Goal: Share content

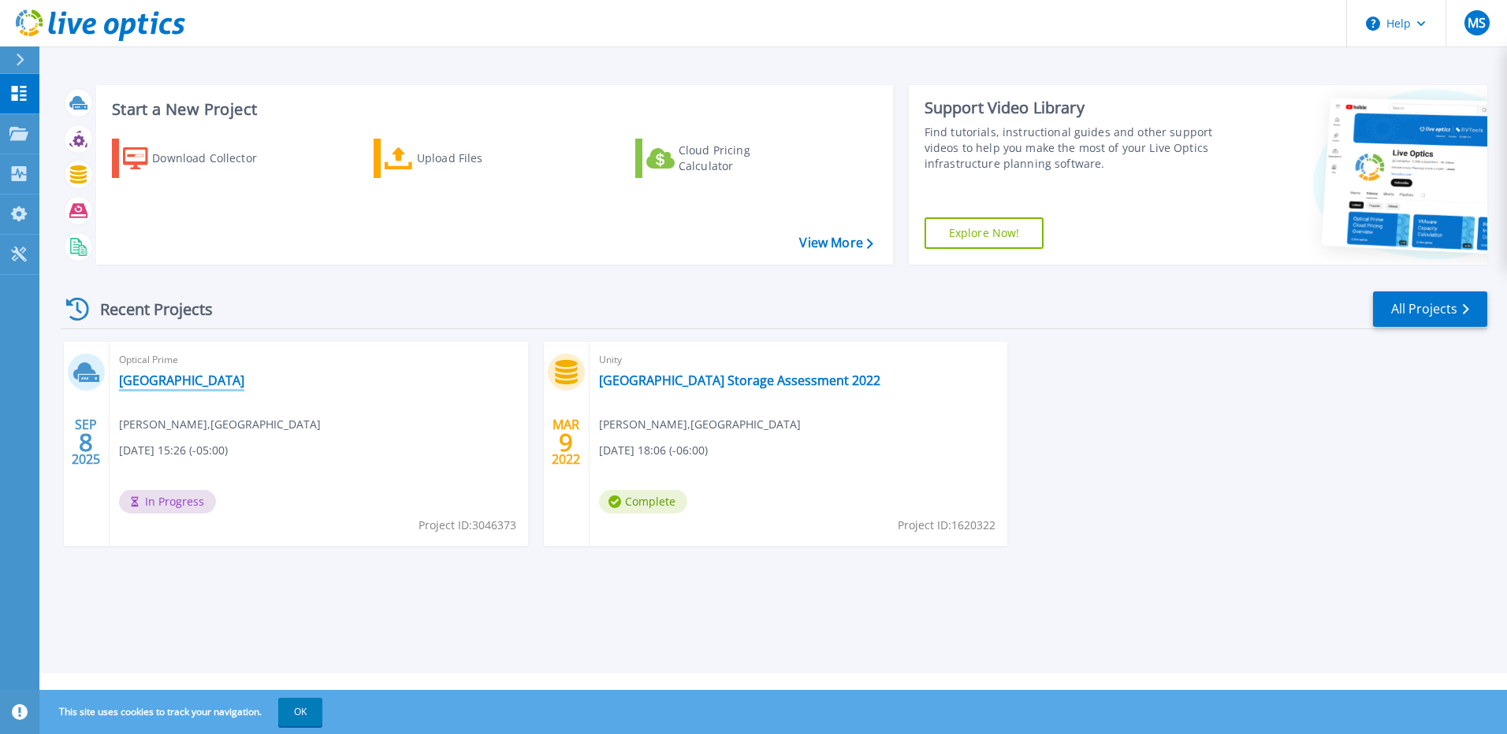
click at [209, 388] on link "[GEOGRAPHIC_DATA]" at bounding box center [181, 381] width 125 height 16
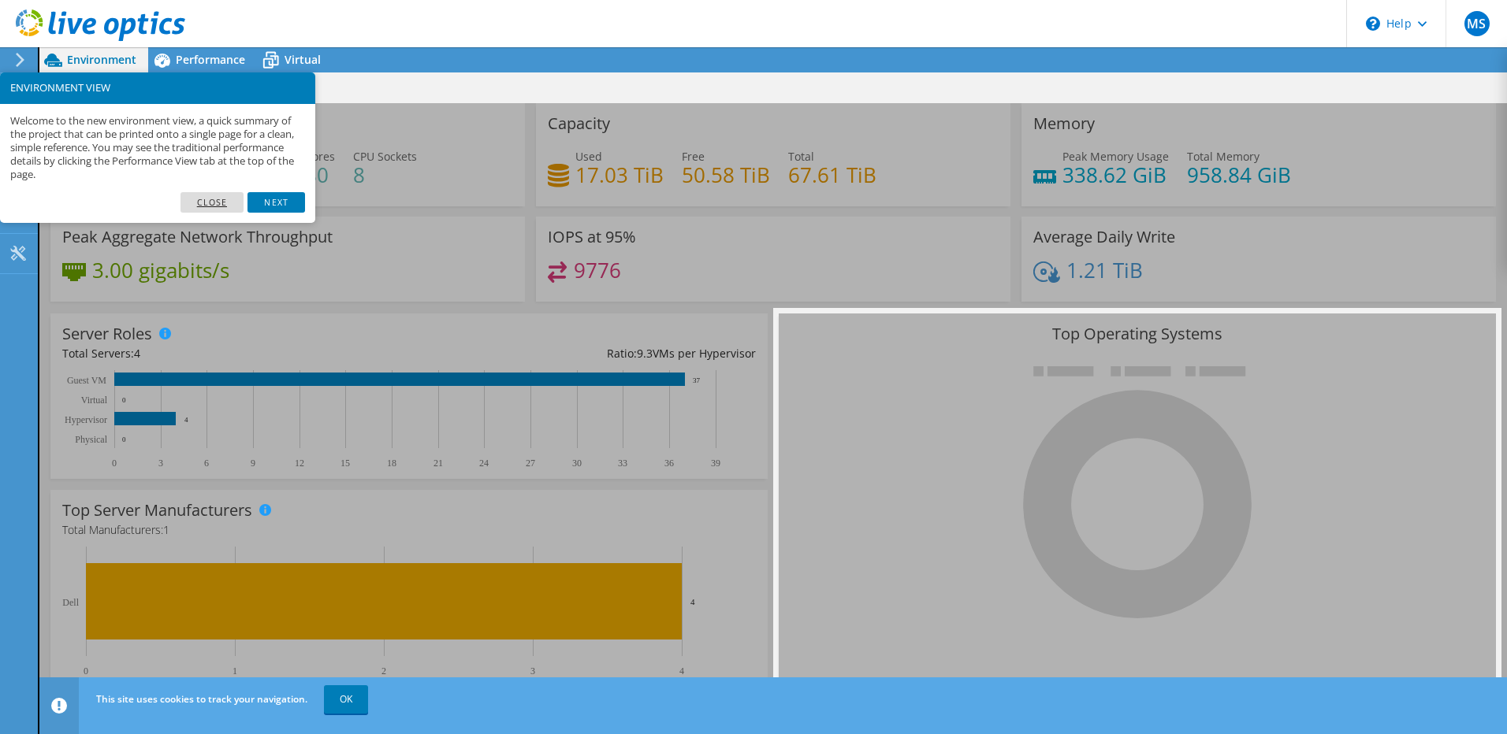
click at [199, 198] on link "Close" at bounding box center [212, 202] width 64 height 20
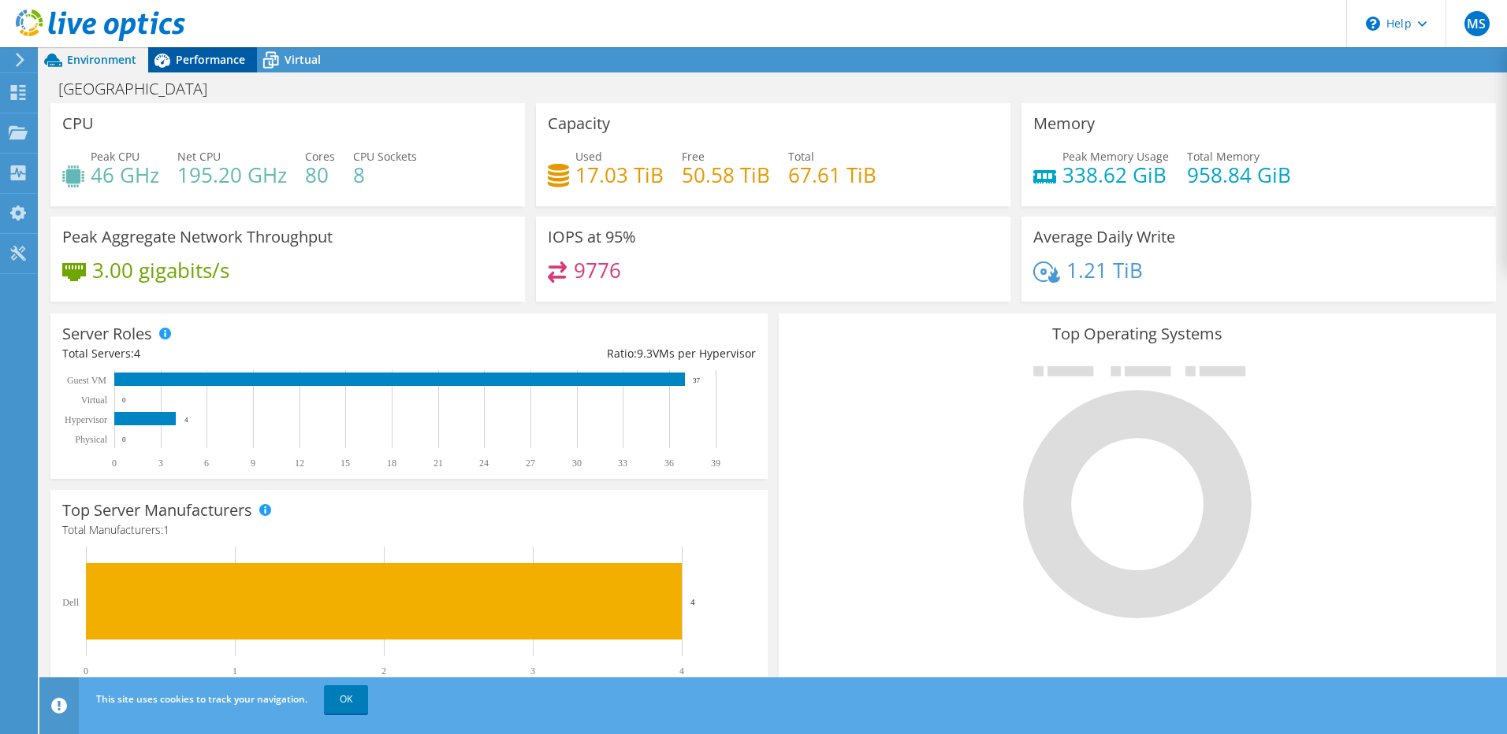
click at [184, 55] on span "Performance" at bounding box center [210, 59] width 69 height 15
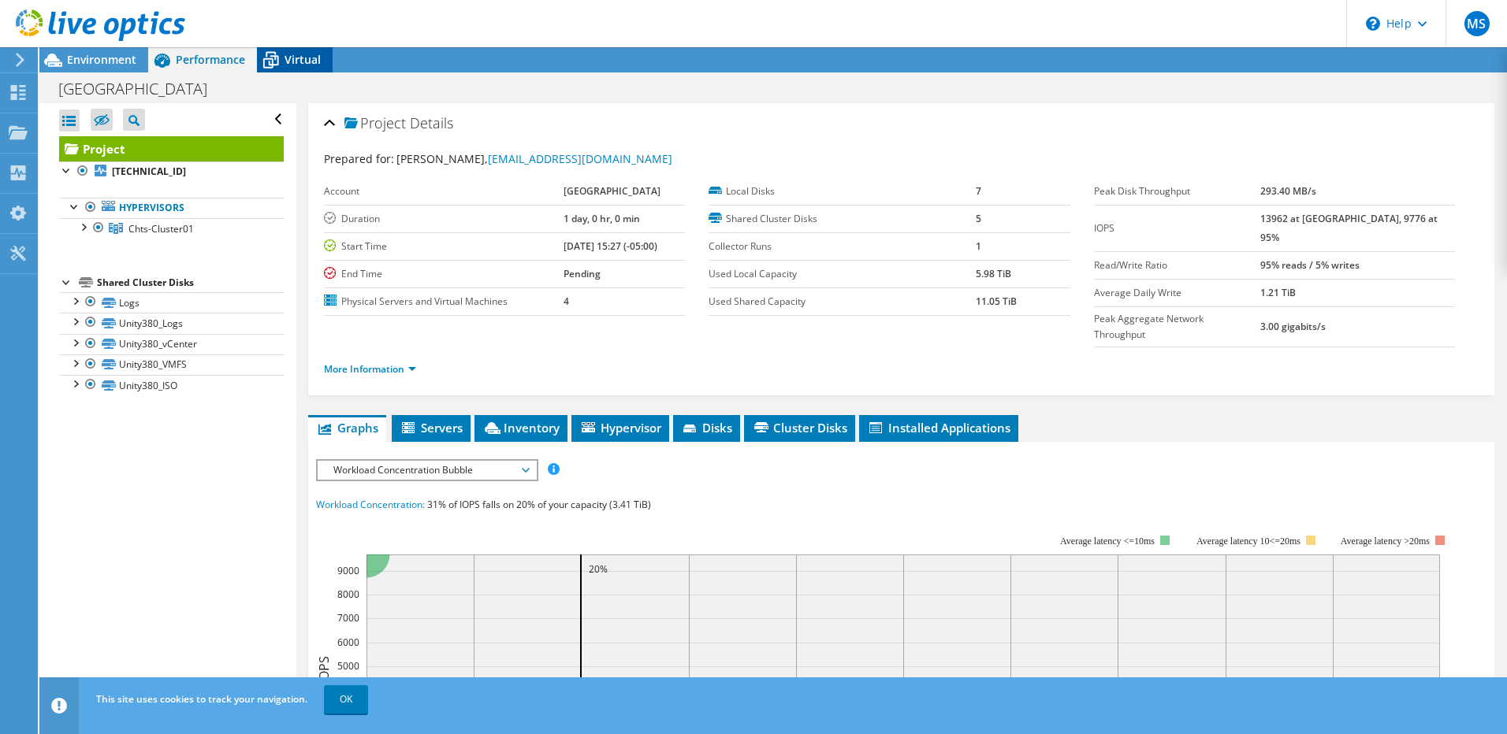
click at [290, 53] on span "Virtual" at bounding box center [302, 59] width 36 height 15
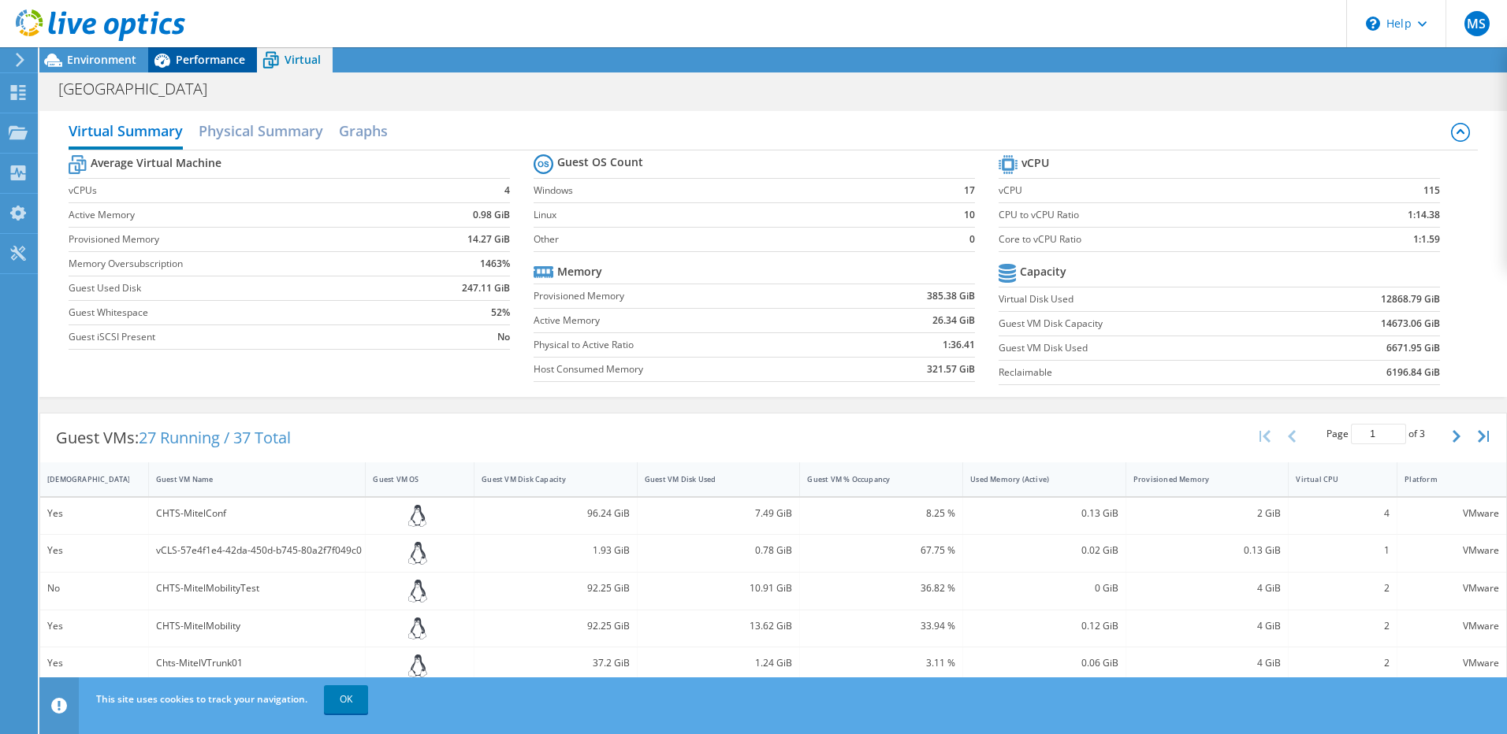
click at [199, 48] on div "Performance" at bounding box center [202, 59] width 109 height 25
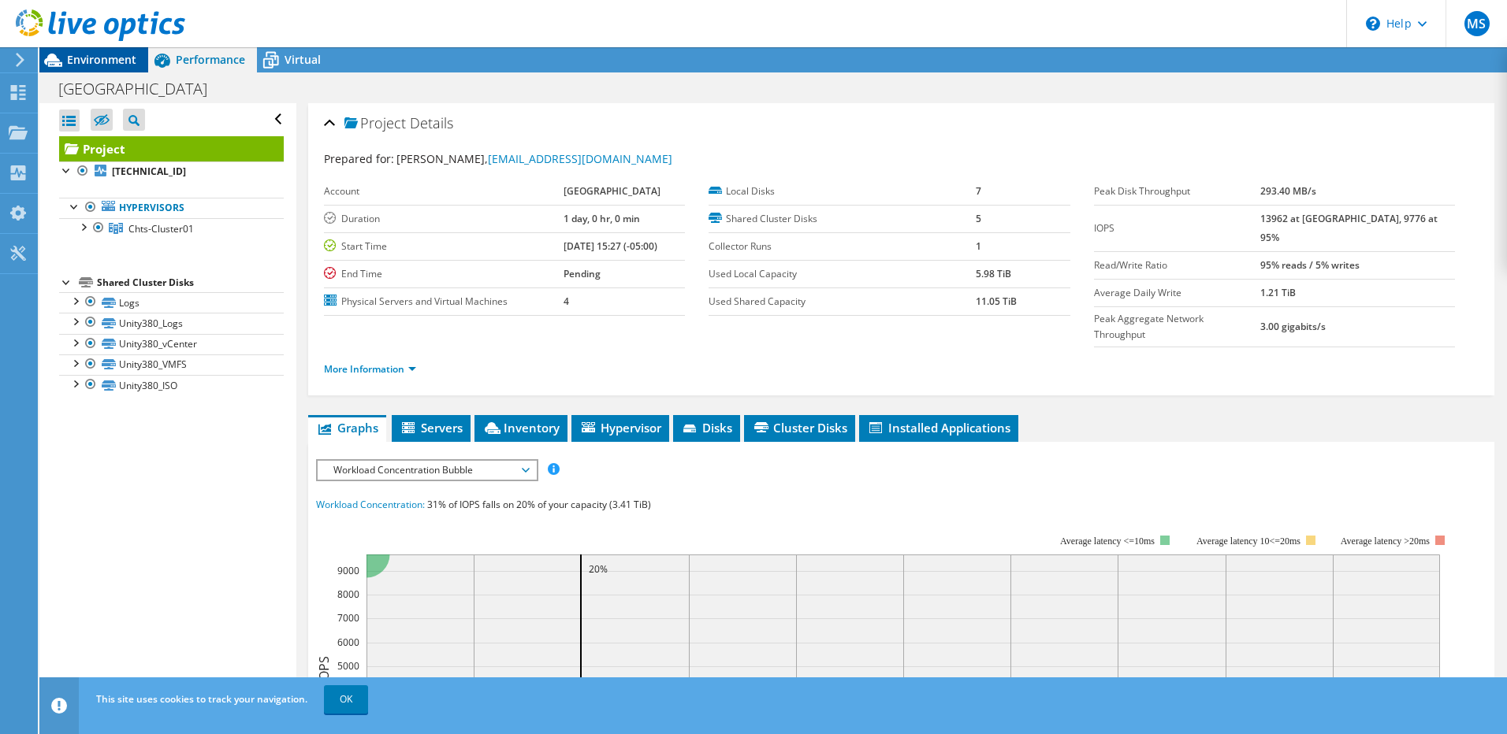
click at [137, 56] on div "Environment" at bounding box center [93, 59] width 109 height 25
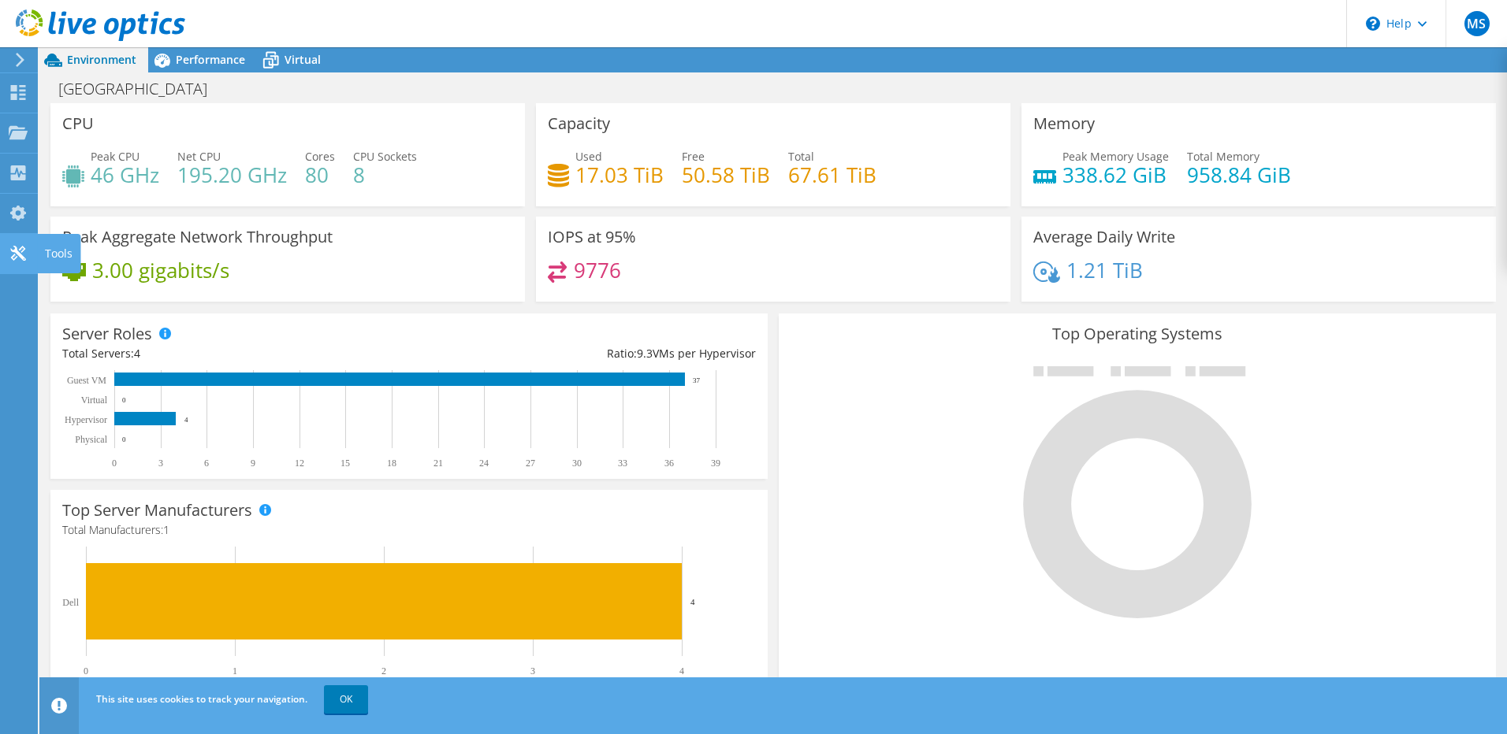
click at [19, 262] on div at bounding box center [18, 255] width 19 height 17
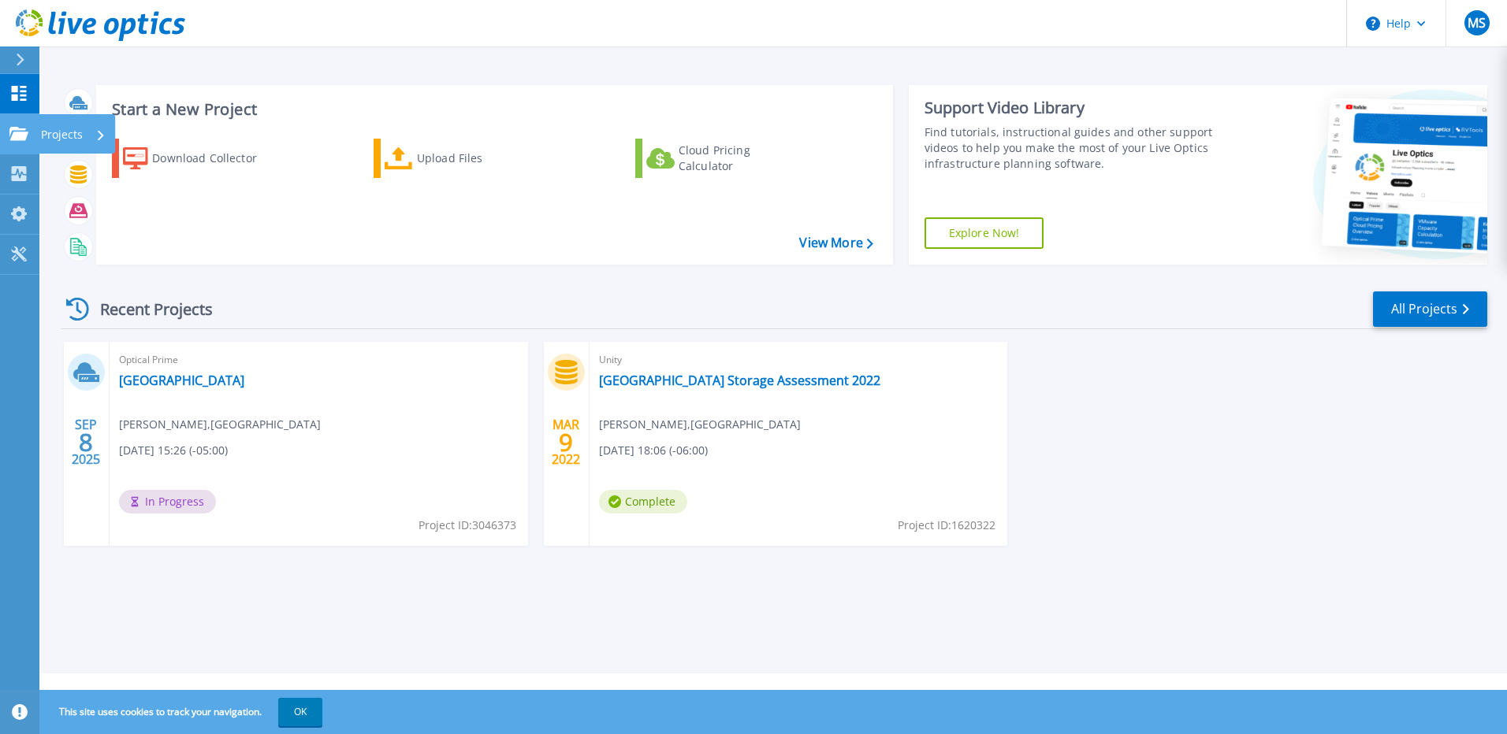
click at [65, 132] on p "Projects" at bounding box center [62, 134] width 42 height 41
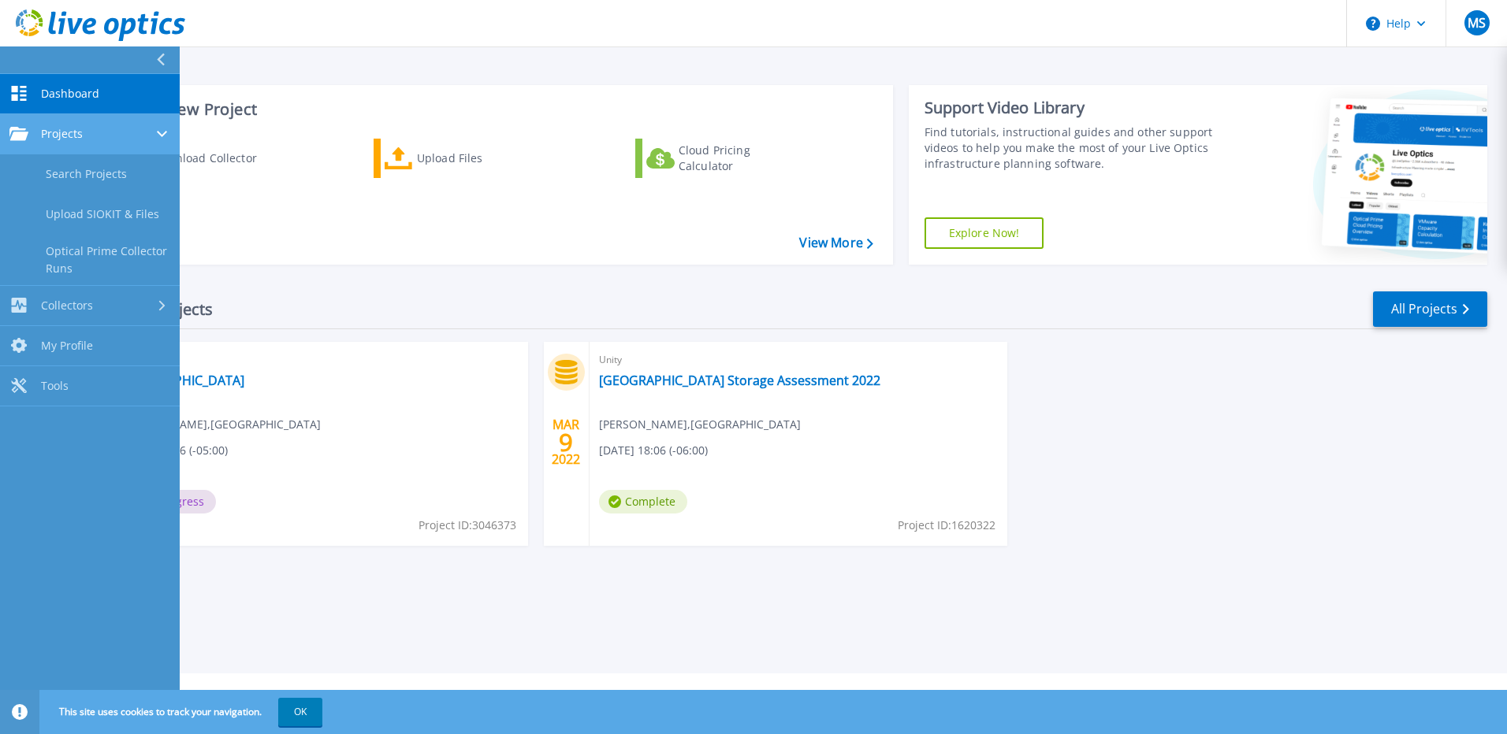
click at [9, 130] on icon at bounding box center [18, 133] width 19 height 13
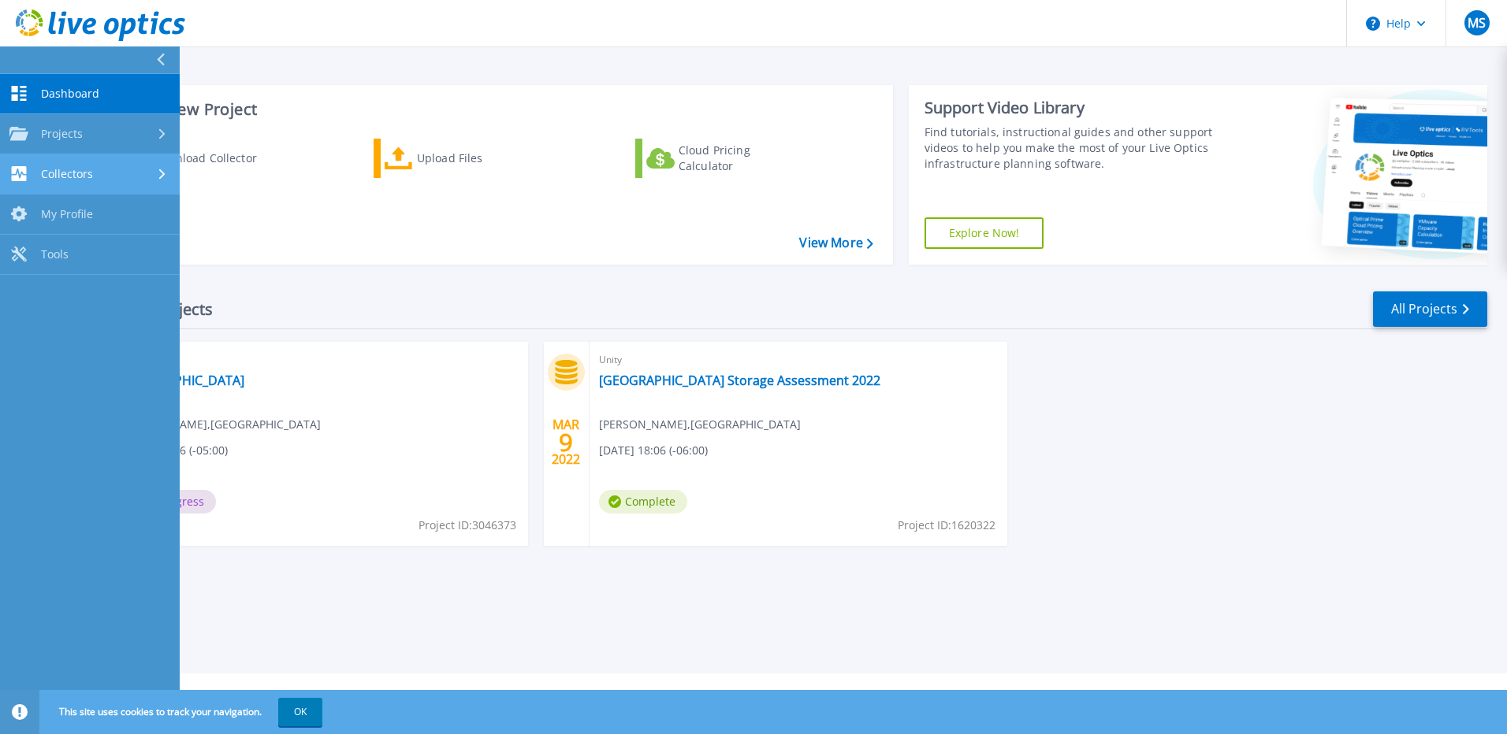
click at [29, 169] on div "Collectors" at bounding box center [51, 173] width 84 height 15
click at [39, 217] on link "My Profile My Profile" at bounding box center [90, 215] width 180 height 40
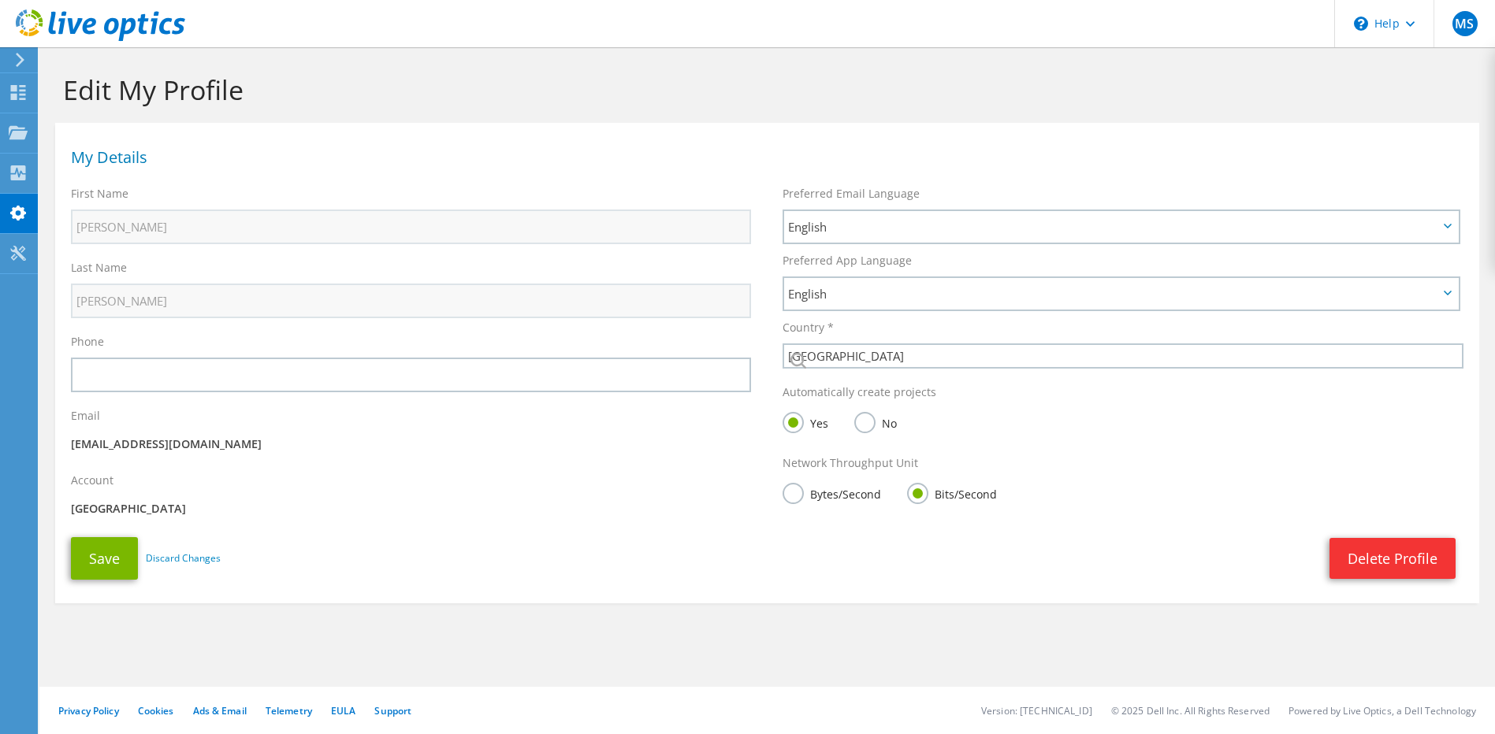
select select "224"
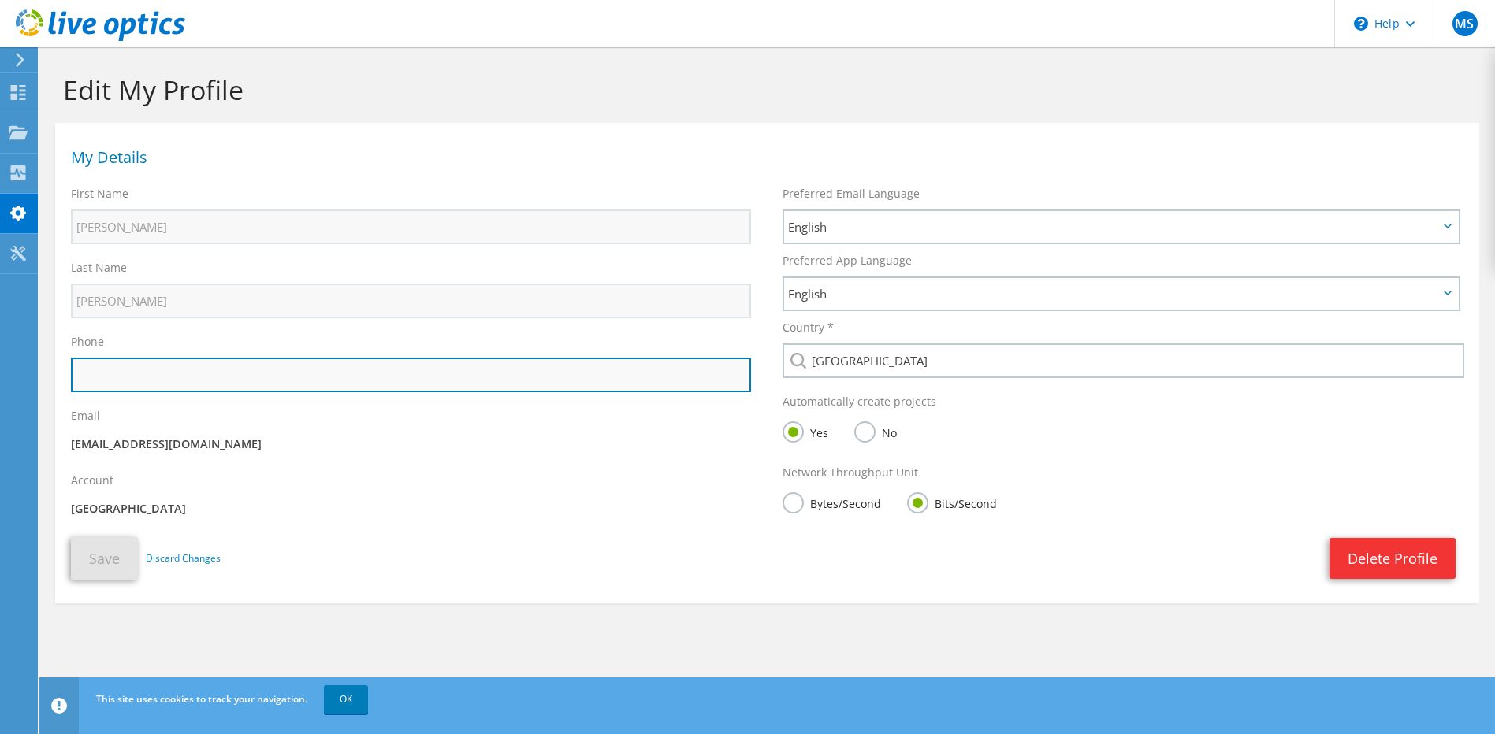
click at [336, 366] on input "text" at bounding box center [411, 375] width 680 height 35
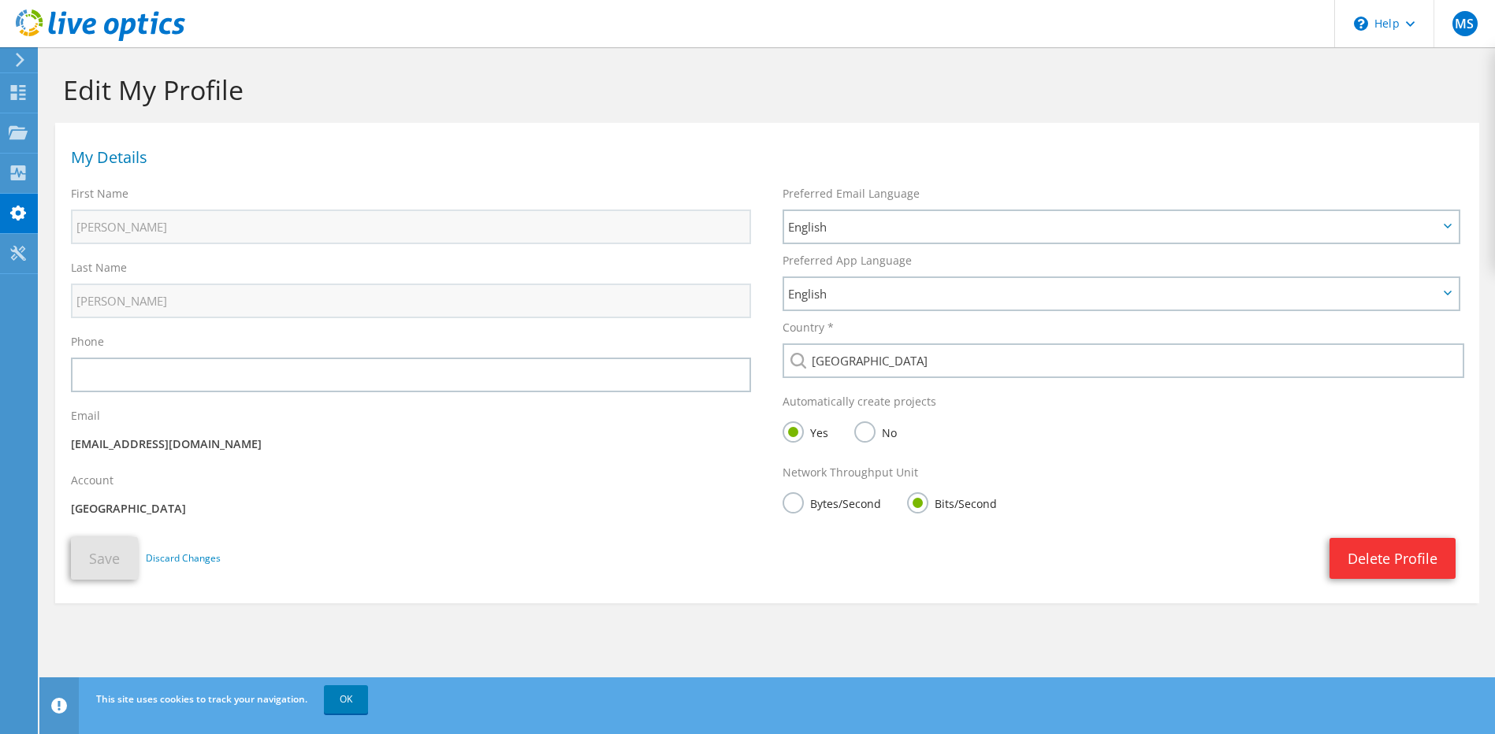
click at [614, 540] on div "Delete Profile" at bounding box center [842, 558] width 1243 height 41
click at [23, 60] on use at bounding box center [20, 60] width 9 height 14
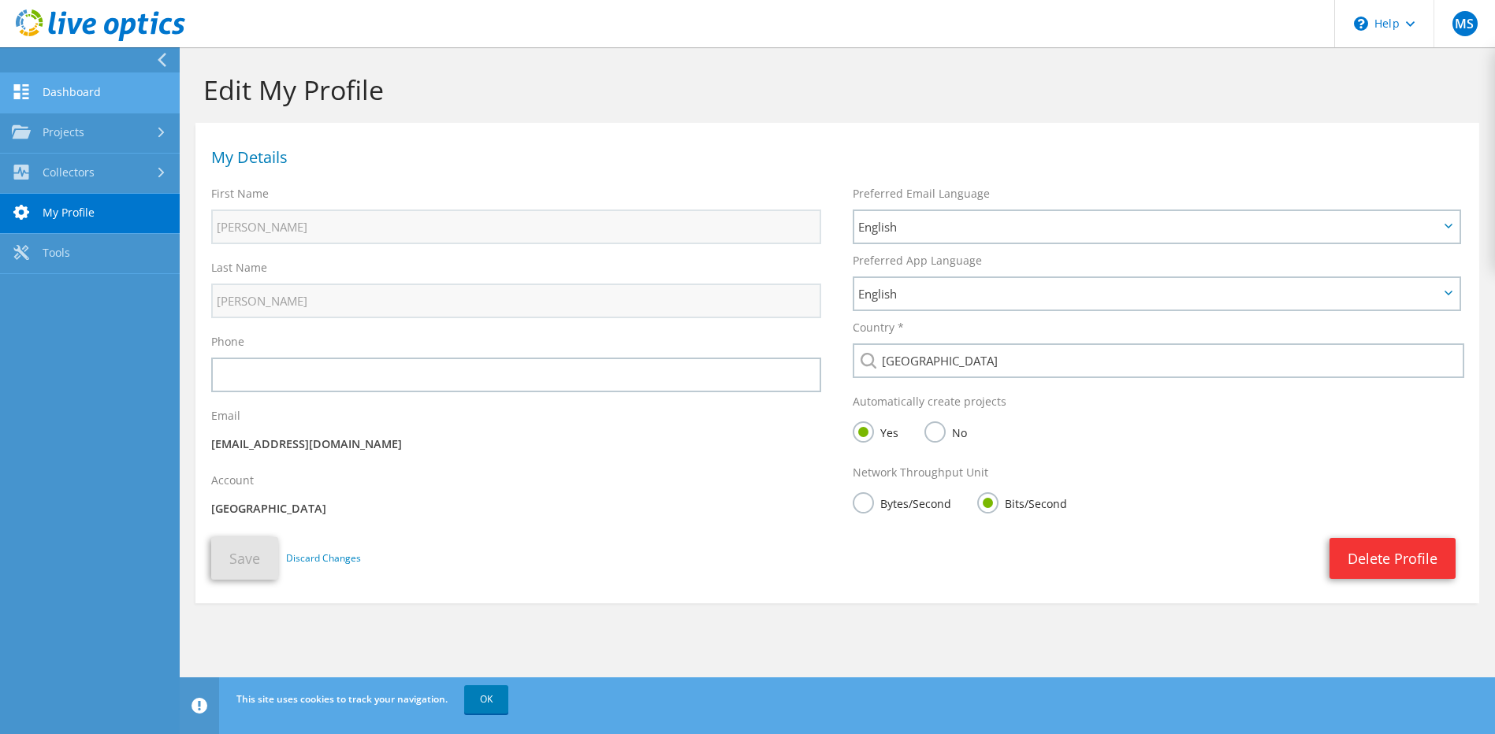
click at [80, 94] on link "Dashboard" at bounding box center [90, 93] width 180 height 40
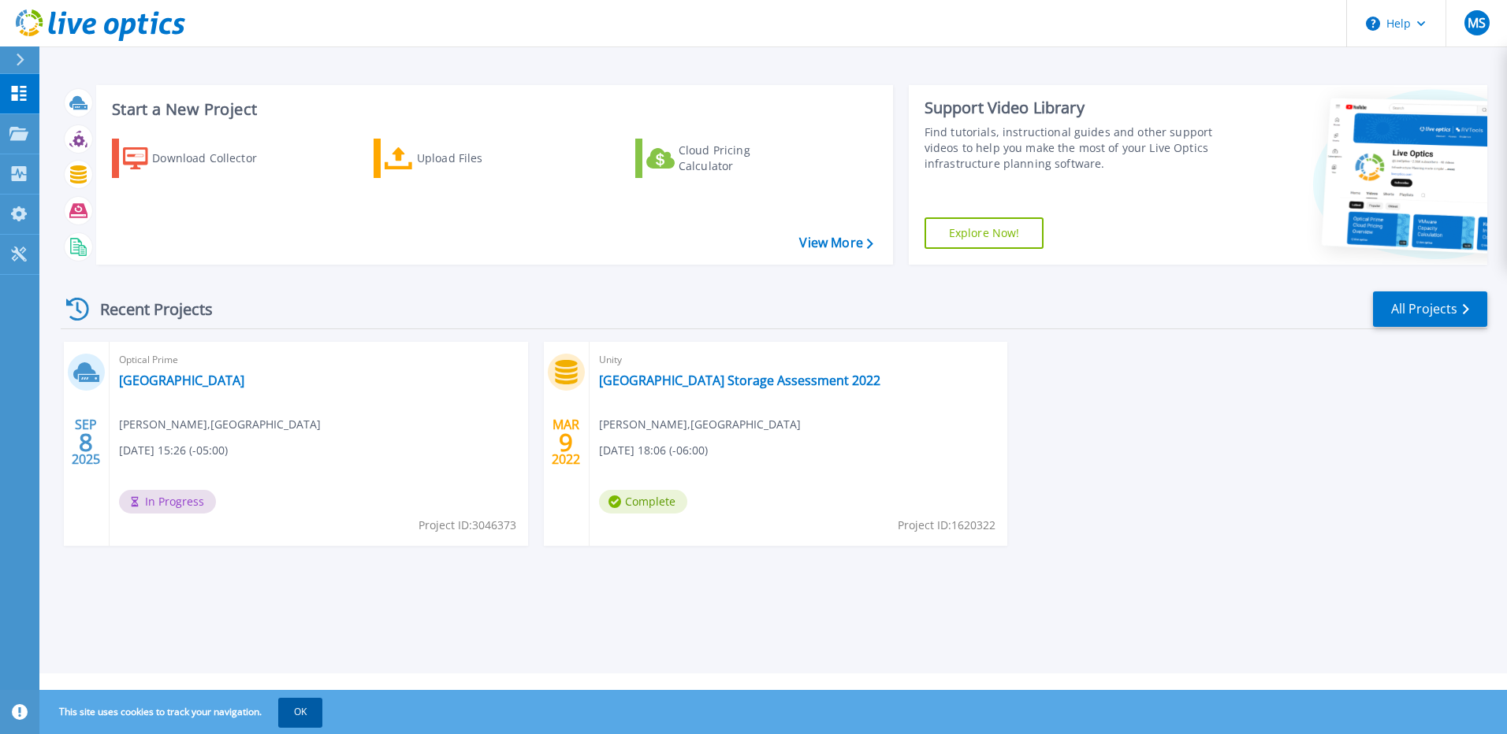
click at [306, 712] on button "OK" at bounding box center [300, 712] width 44 height 28
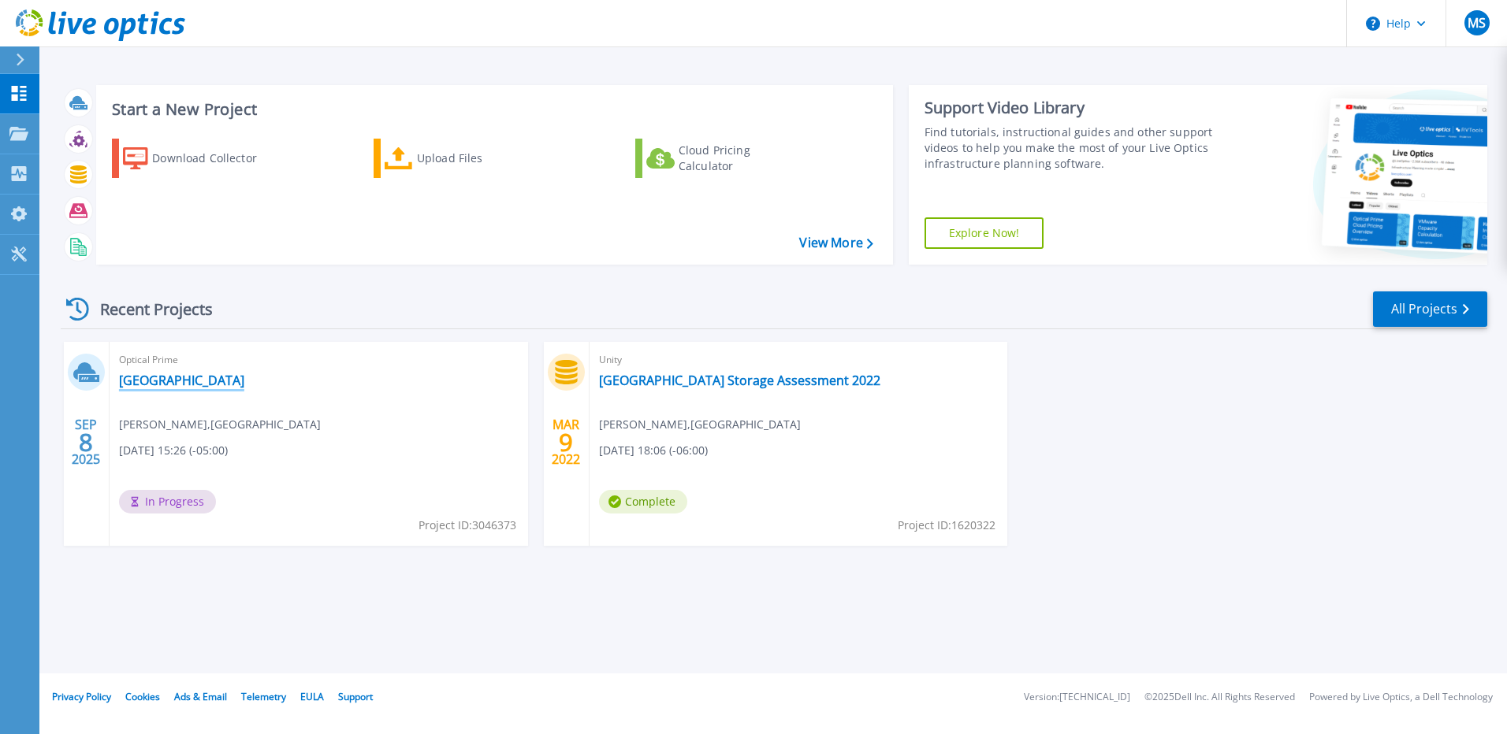
click at [150, 378] on link "[GEOGRAPHIC_DATA]" at bounding box center [181, 381] width 125 height 16
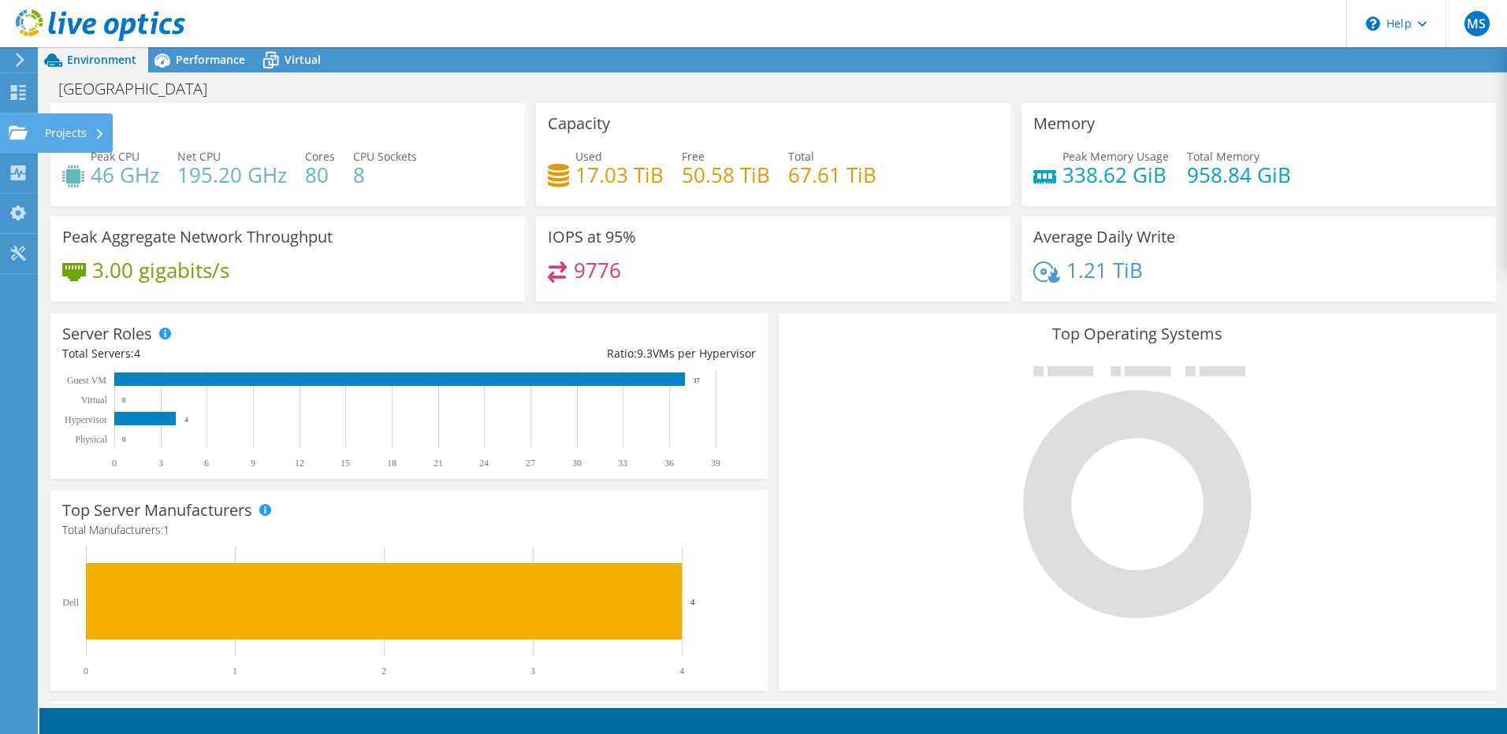
click at [17, 128] on use at bounding box center [18, 131] width 19 height 13
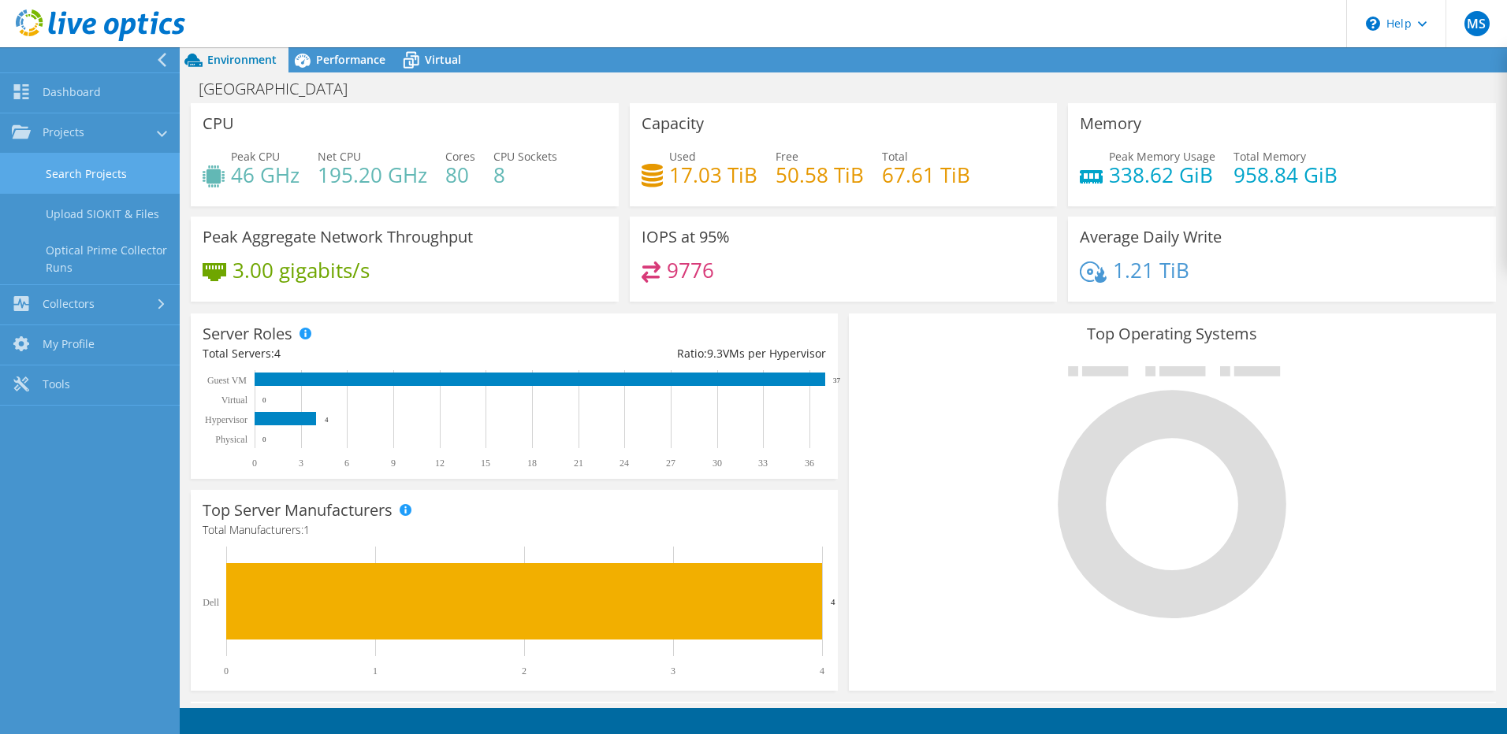
click at [113, 172] on link "Search Projects" at bounding box center [90, 174] width 180 height 40
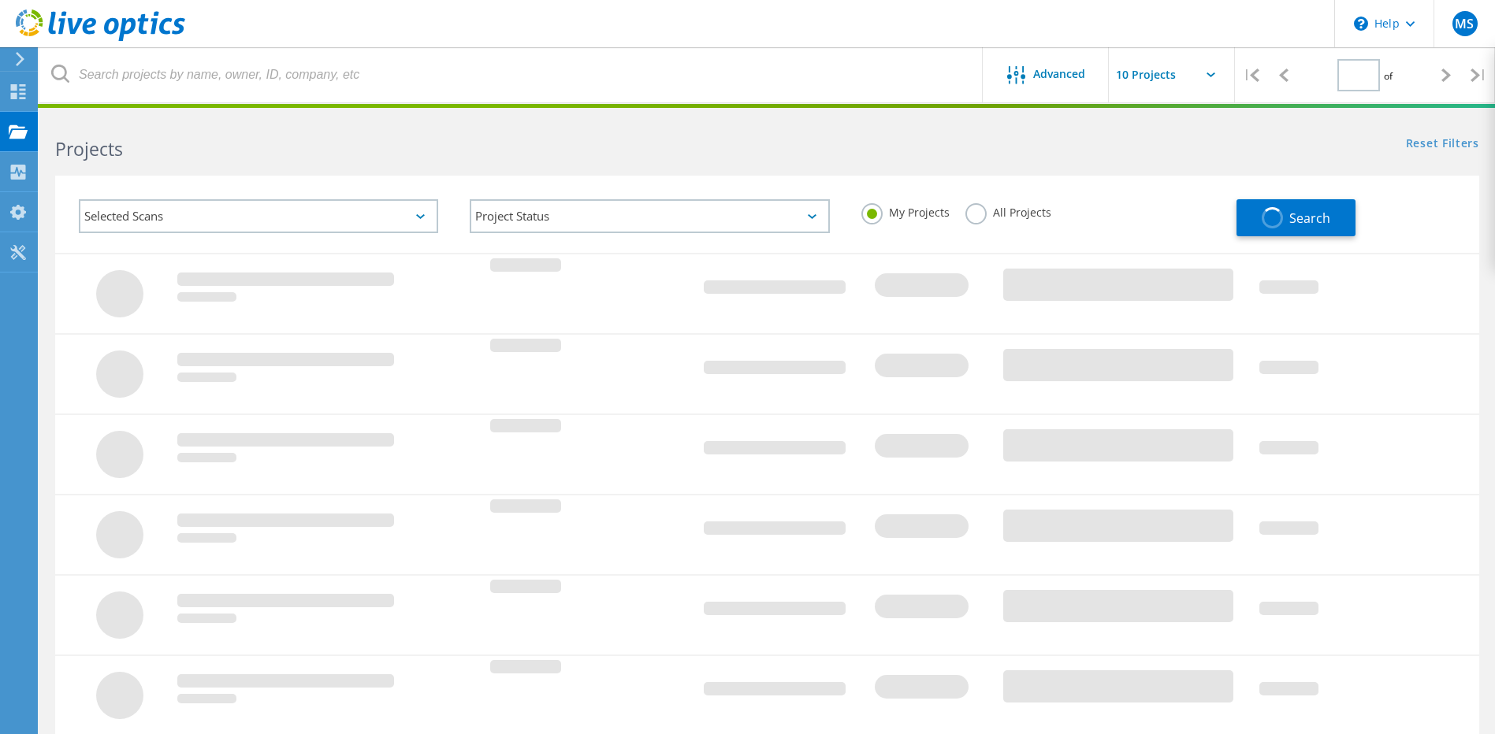
type input "1"
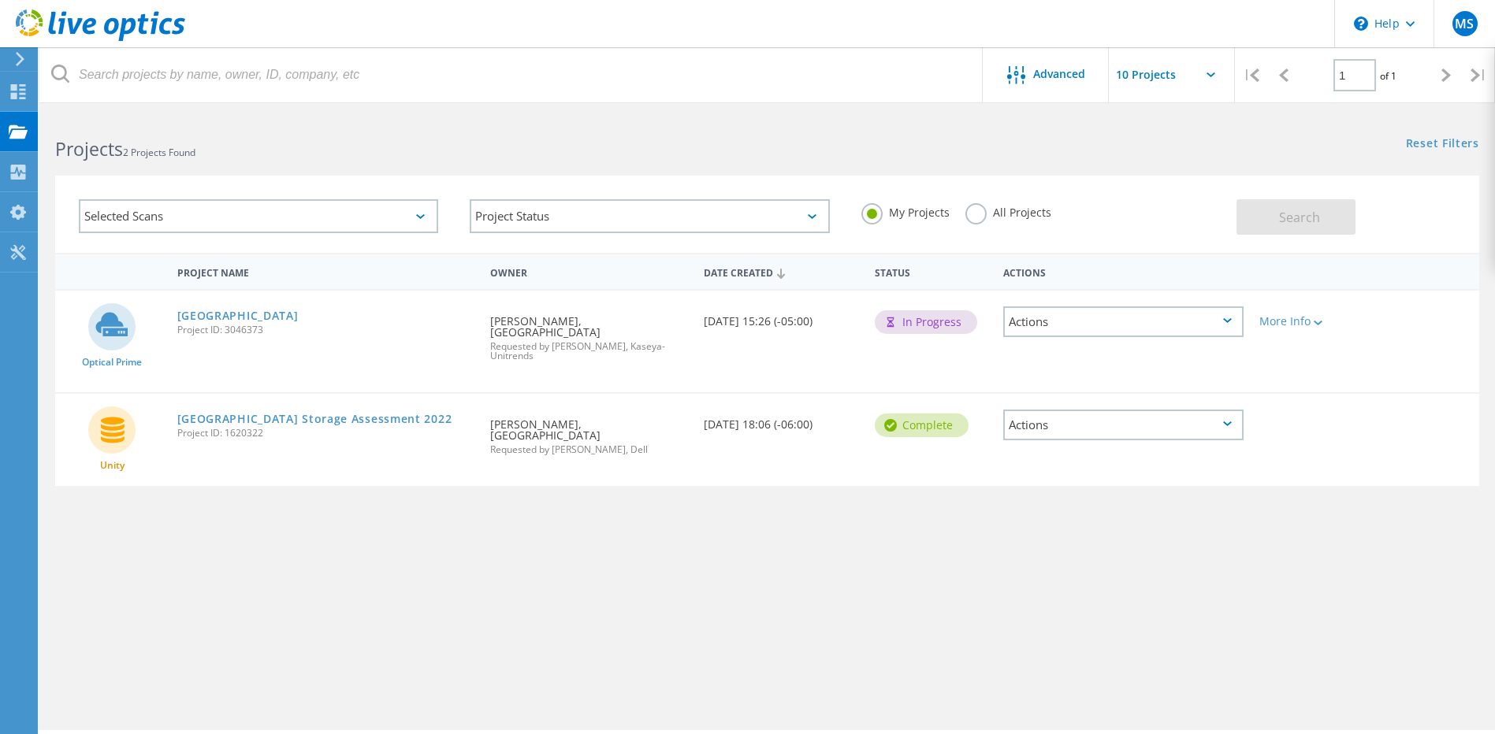
click at [1139, 315] on div "Actions" at bounding box center [1123, 322] width 240 height 31
click at [1058, 335] on div "Share" at bounding box center [1123, 334] width 237 height 24
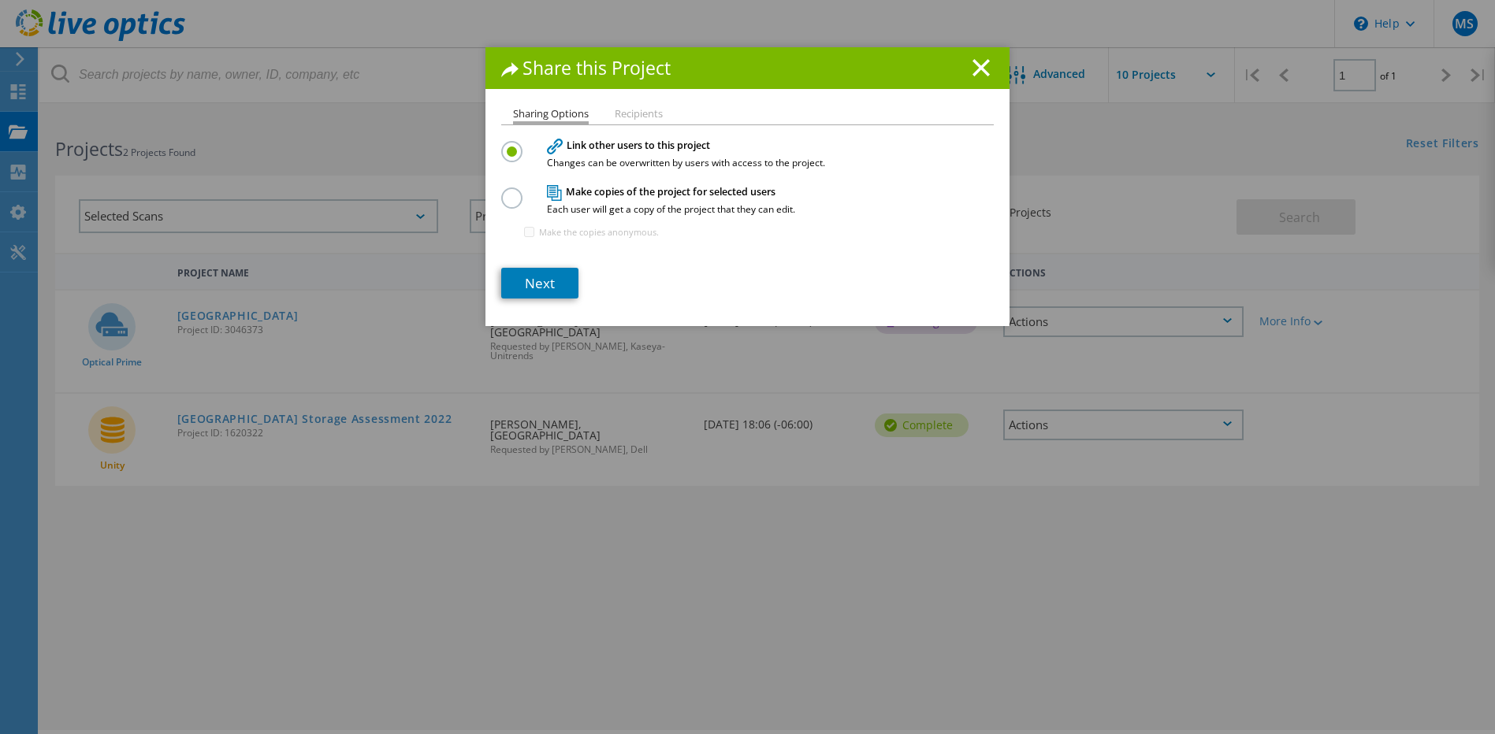
click at [510, 191] on label at bounding box center [515, 190] width 28 height 4
click at [0, 0] on input "radio" at bounding box center [0, 0] width 0 height 0
click at [524, 231] on input "Make the copies anonymous." at bounding box center [529, 232] width 10 height 10
checkbox input "true"
click at [626, 109] on li "Recipients" at bounding box center [639, 115] width 48 height 13
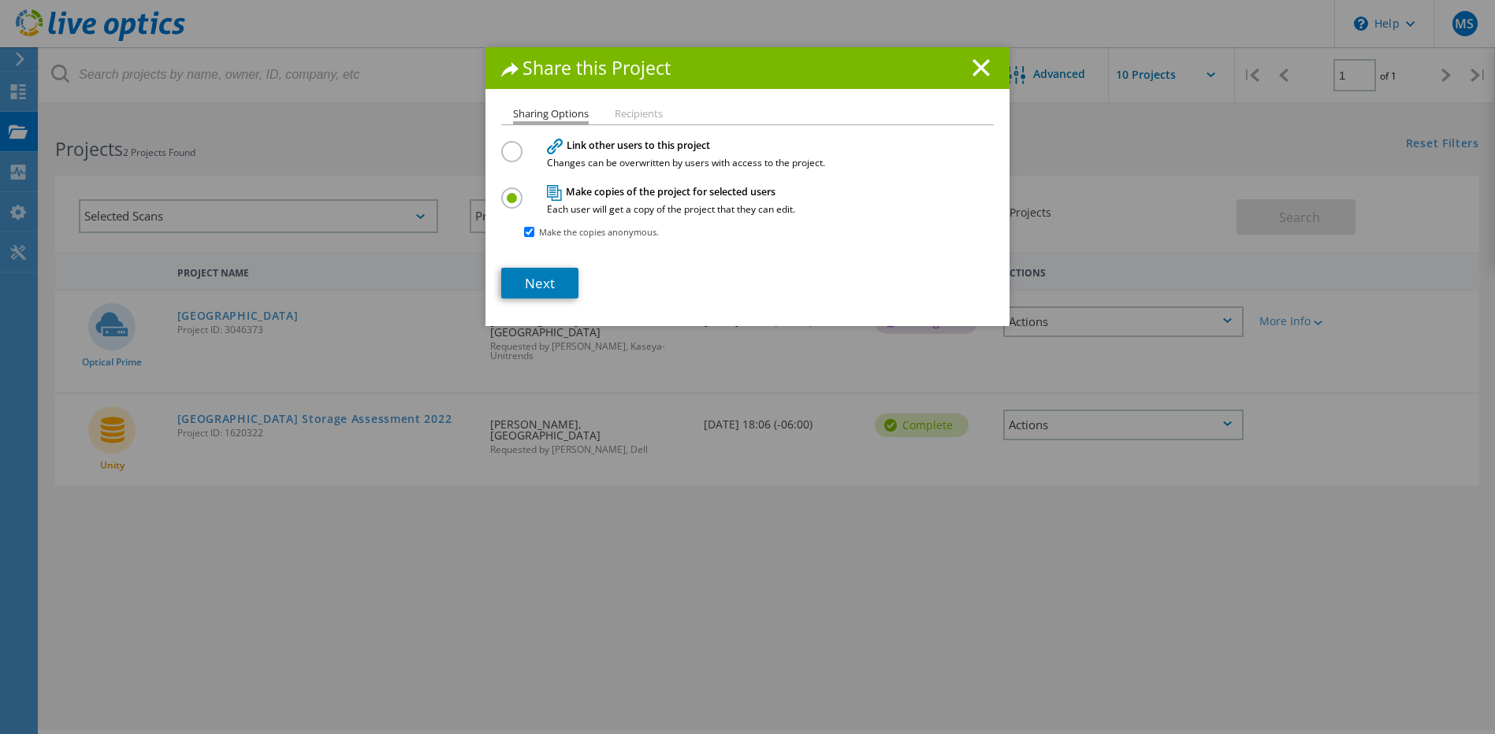
click at [637, 117] on li "Recipients" at bounding box center [639, 115] width 48 height 13
click at [548, 278] on link "Next" at bounding box center [539, 283] width 77 height 31
